Goal: Navigation & Orientation: Find specific page/section

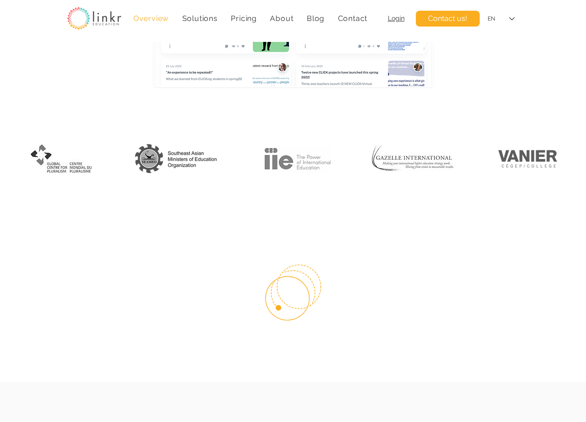
scroll to position [186, 0]
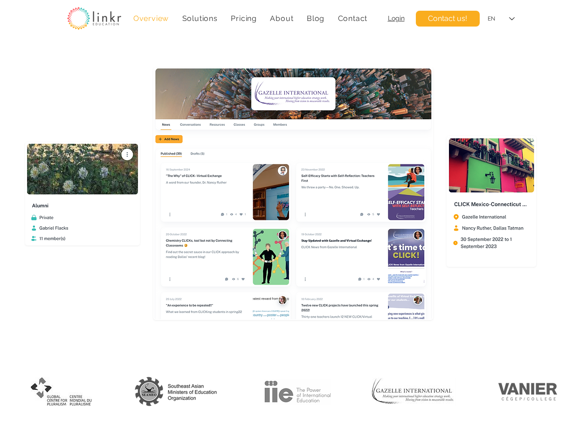
click at [92, 21] on img at bounding box center [94, 18] width 54 height 23
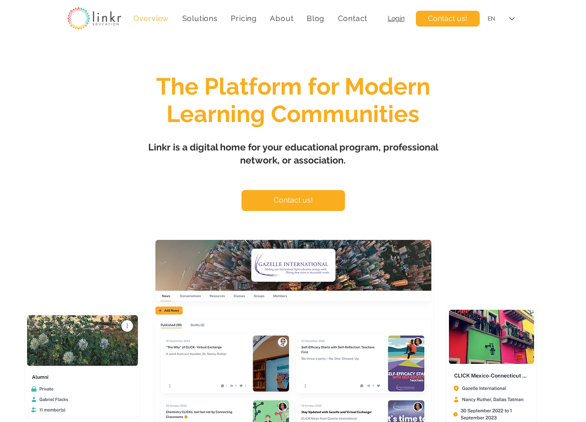
scroll to position [0, 0]
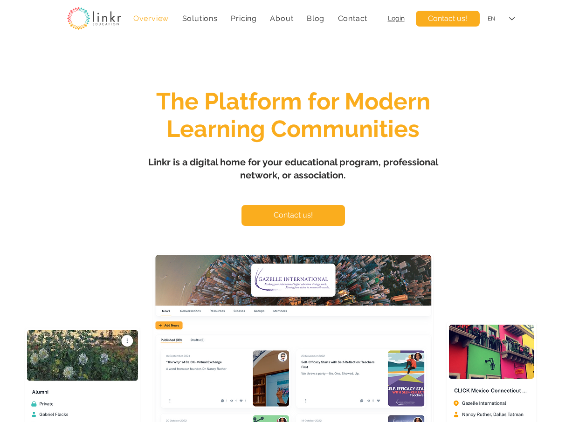
click at [399, 17] on span "Login" at bounding box center [396, 17] width 17 height 7
click at [396, 18] on span "Login" at bounding box center [396, 17] width 17 height 7
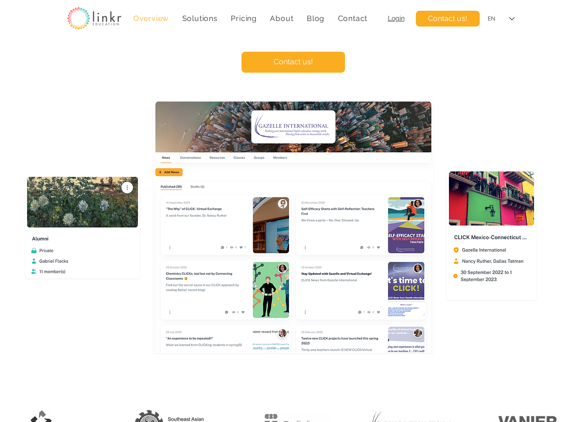
scroll to position [186, 0]
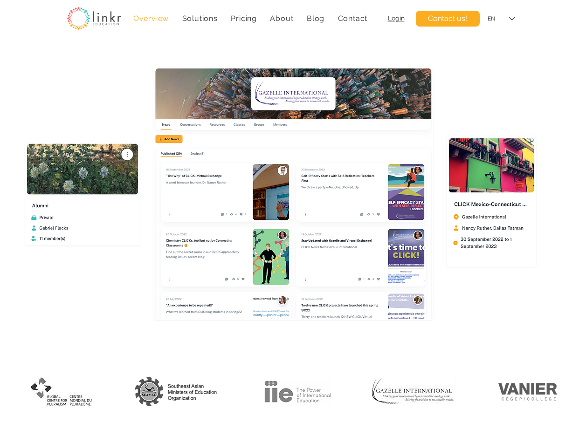
click at [260, 125] on img "main content" at bounding box center [293, 193] width 278 height 251
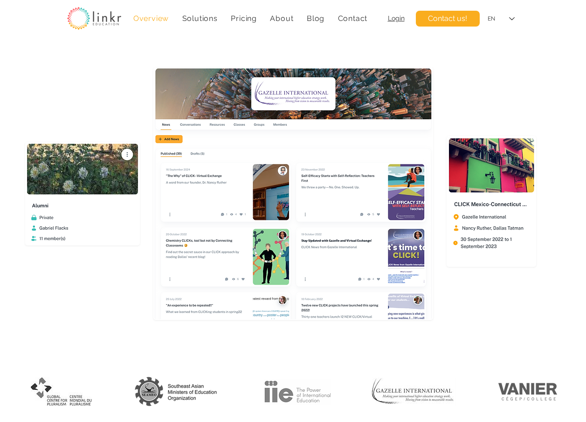
click at [96, 17] on img at bounding box center [94, 18] width 54 height 23
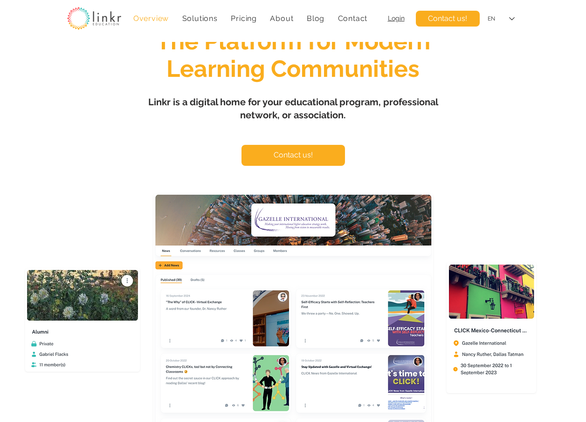
scroll to position [0, 0]
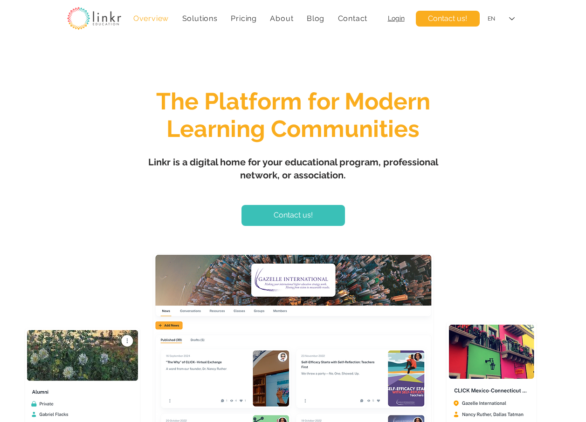
click at [303, 213] on span "Contact us!" at bounding box center [293, 215] width 39 height 10
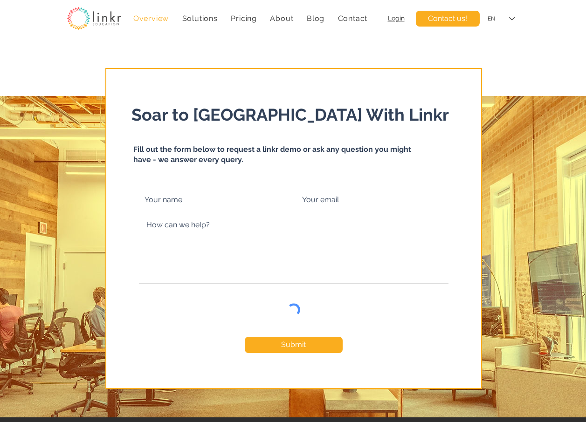
scroll to position [4092, 0]
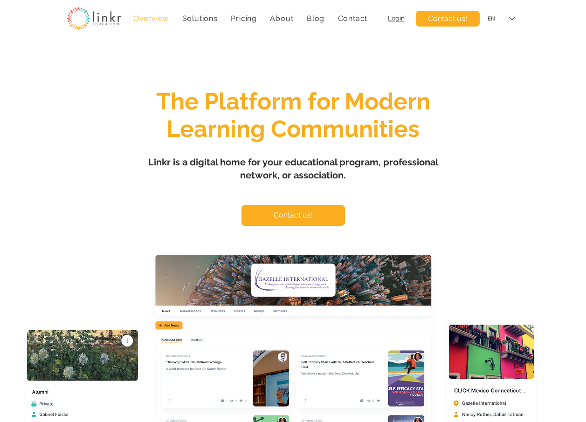
click at [144, 17] on span "Overview" at bounding box center [150, 18] width 35 height 9
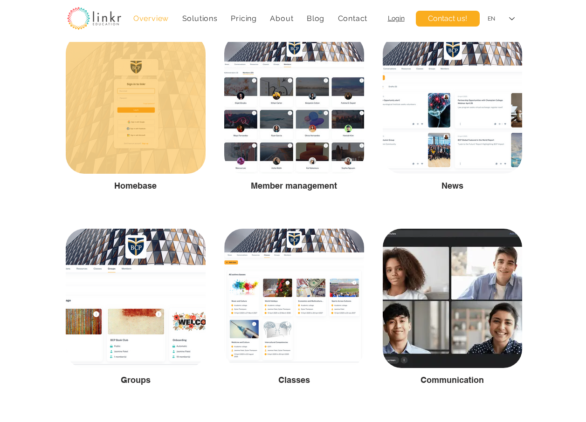
scroll to position [1538, 0]
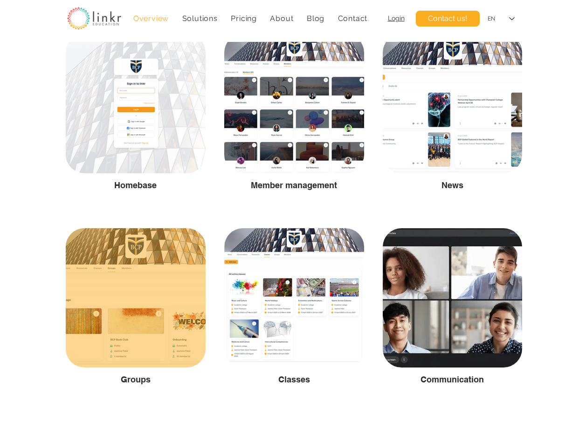
click at [143, 378] on span "Groups" at bounding box center [136, 380] width 30 height 10
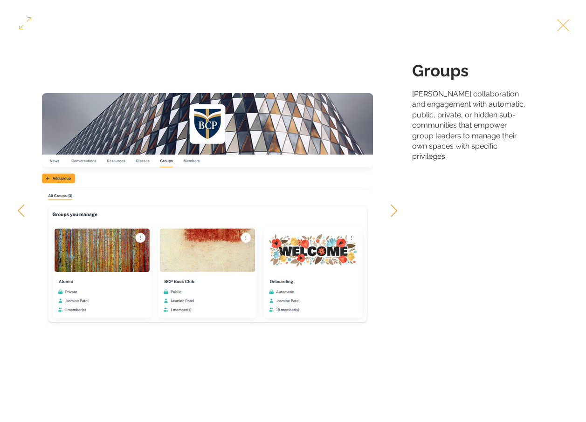
click at [63, 197] on img "Gallery item, detailed view" at bounding box center [207, 211] width 331 height 236
click at [24, 210] on icon "Previous Item" at bounding box center [21, 210] width 7 height 13
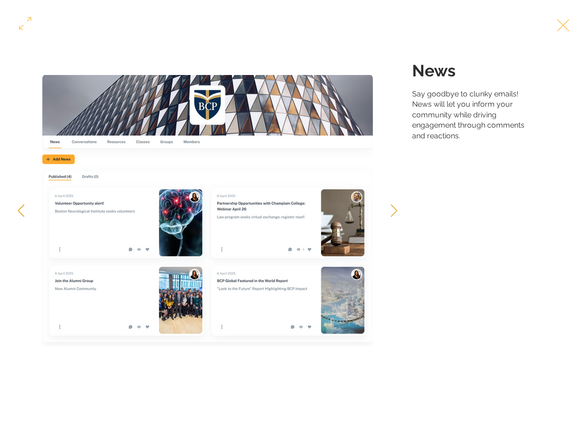
click at [24, 210] on icon "Previous Item" at bounding box center [21, 210] width 7 height 13
